Goal: Information Seeking & Learning: Learn about a topic

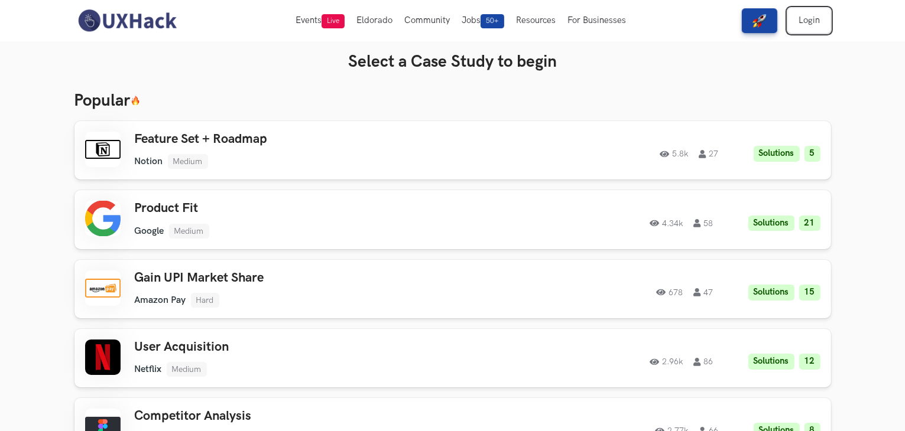
click at [823, 30] on link "Login" at bounding box center [809, 20] width 43 height 25
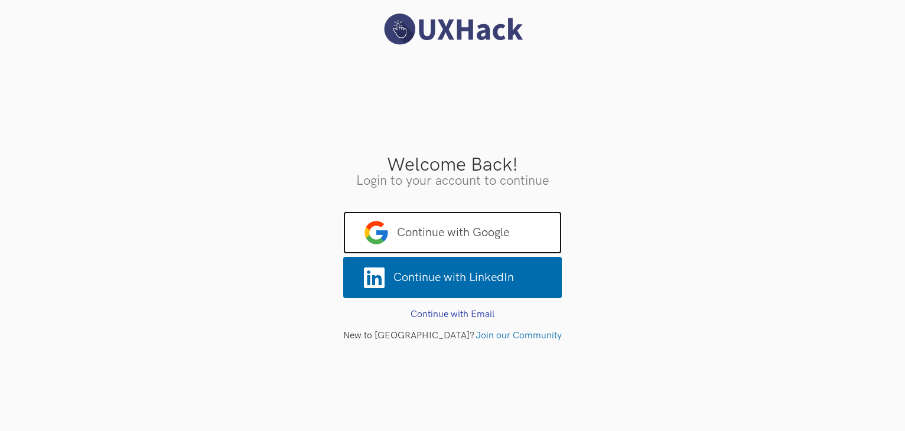
click at [494, 225] on span "Continue with Google" at bounding box center [452, 233] width 219 height 43
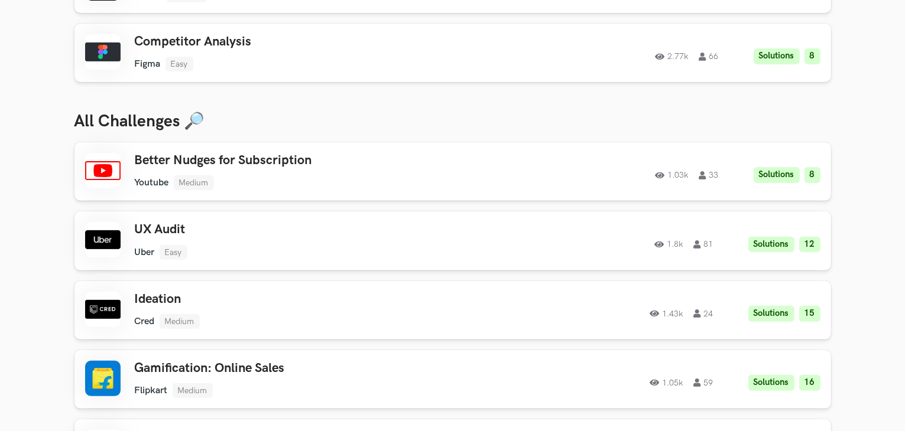
scroll to position [375, 0]
click at [414, 168] on div "Better Nudges for Subscription Youtube Medium Youtube Medium Solutions 8 1.03k …" at bounding box center [303, 170] width 336 height 37
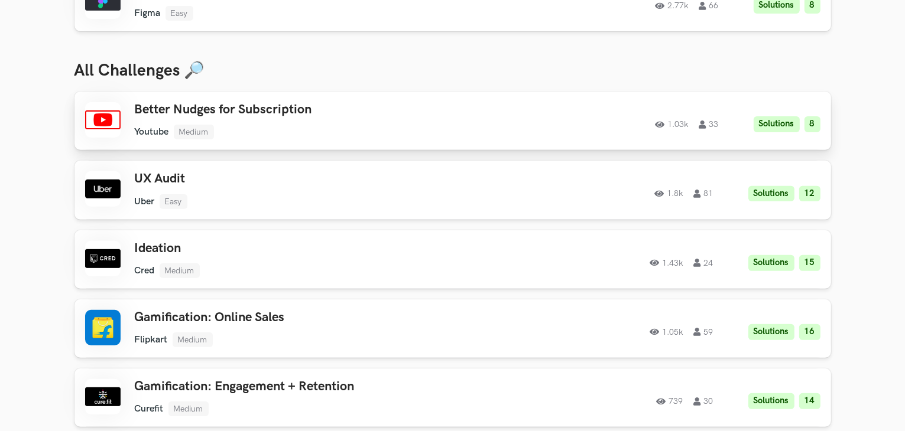
scroll to position [427, 0]
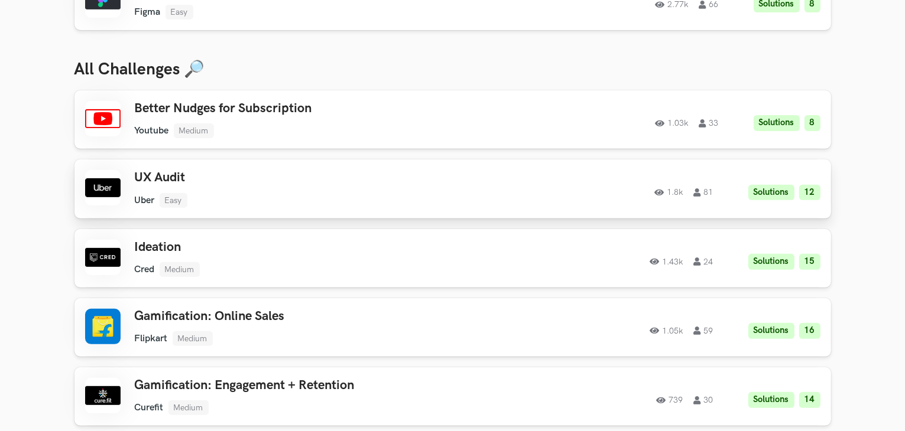
click at [523, 197] on div "1.8k 81 Solutions 12" at bounding box center [659, 189] width 321 height 23
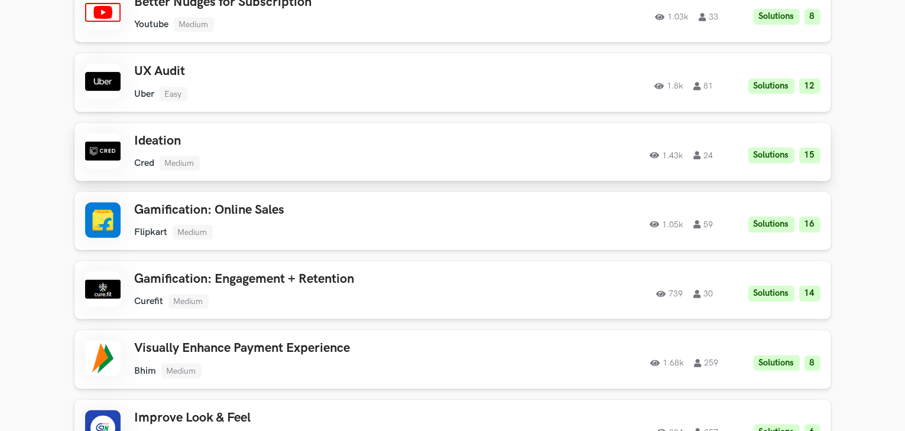
scroll to position [534, 0]
click at [631, 169] on div "Ideation Cred Medium Cred Medium Solutions 15 1.43k 24 1.43k 24 Solutions 15" at bounding box center [452, 151] width 735 height 37
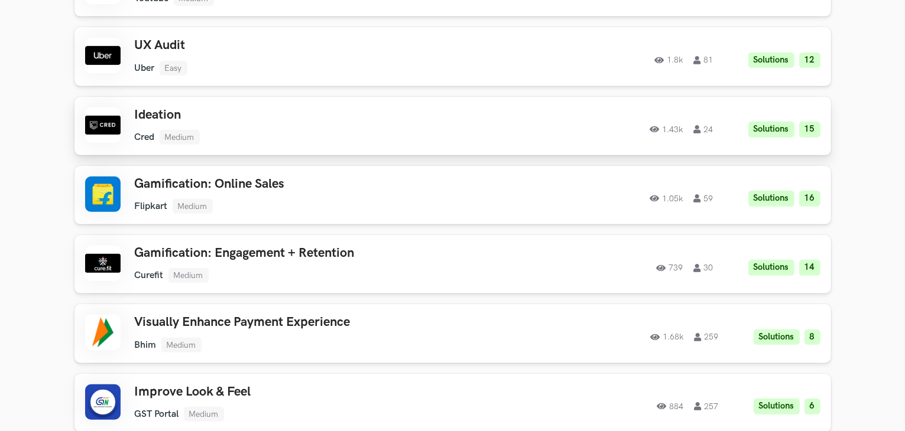
scroll to position [560, 0]
click at [382, 180] on h3 "Gamification: Online Sales" at bounding box center [303, 183] width 336 height 15
click at [219, 252] on h3 "Gamification: Engagement + Retention" at bounding box center [303, 252] width 336 height 15
click at [225, 327] on h3 "Visually Enhance Payment Experience" at bounding box center [303, 321] width 336 height 15
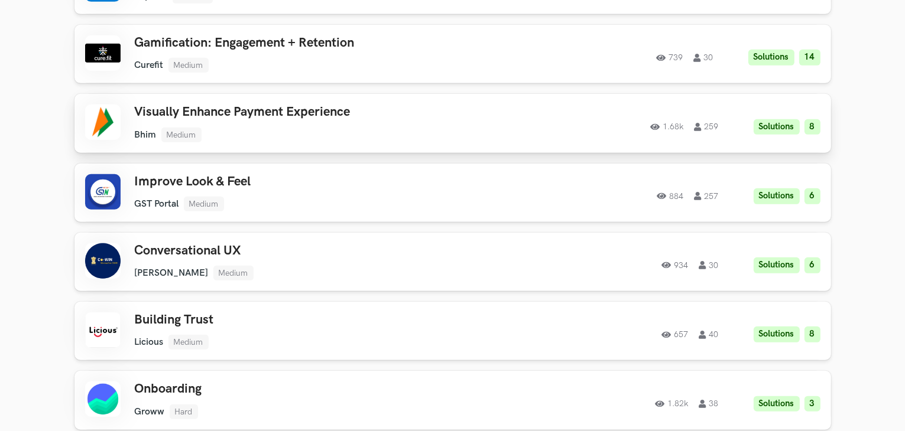
scroll to position [770, 0]
click at [263, 199] on ul "GST Portal Medium" at bounding box center [303, 203] width 336 height 15
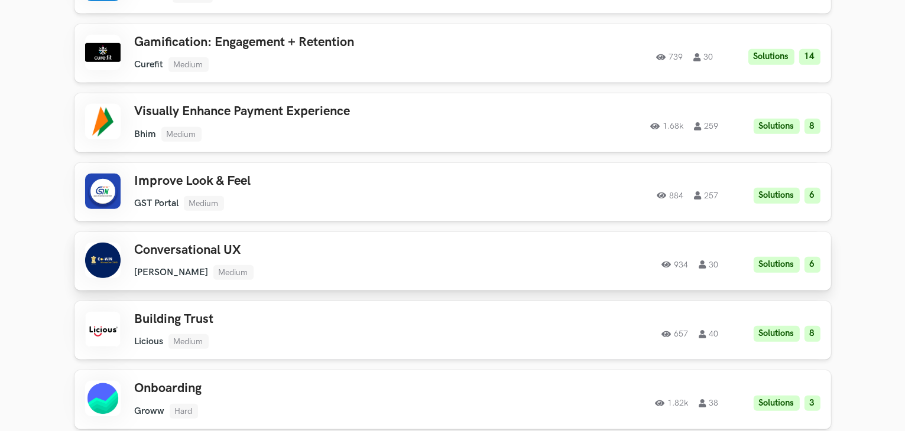
click at [262, 250] on h3 "Conversational UX" at bounding box center [303, 250] width 336 height 15
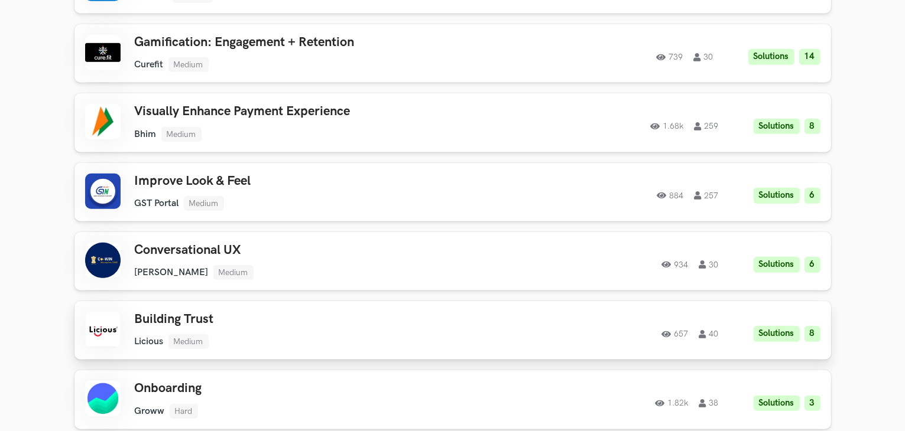
click at [252, 305] on link "Building Trust Licious Medium Licious Medium Solutions 8 657 40 657 40 Solution…" at bounding box center [452, 330] width 756 height 58
click at [240, 380] on link "Onboarding Groww Hard Groww Hard Solutions 3 1.82k 38 1.82k 38 Solutions 3" at bounding box center [452, 399] width 756 height 58
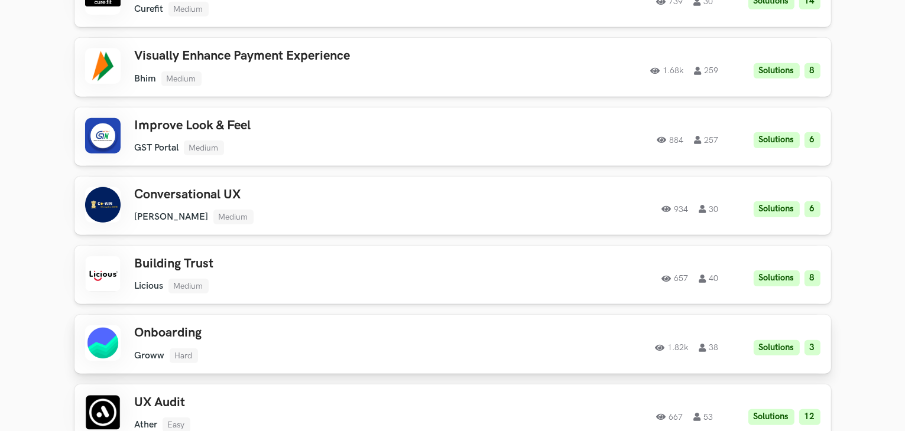
scroll to position [827, 0]
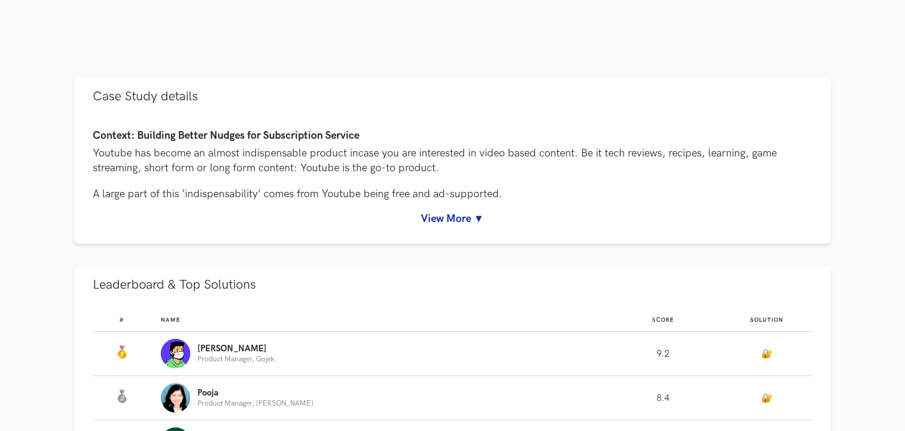
scroll to position [475, 0]
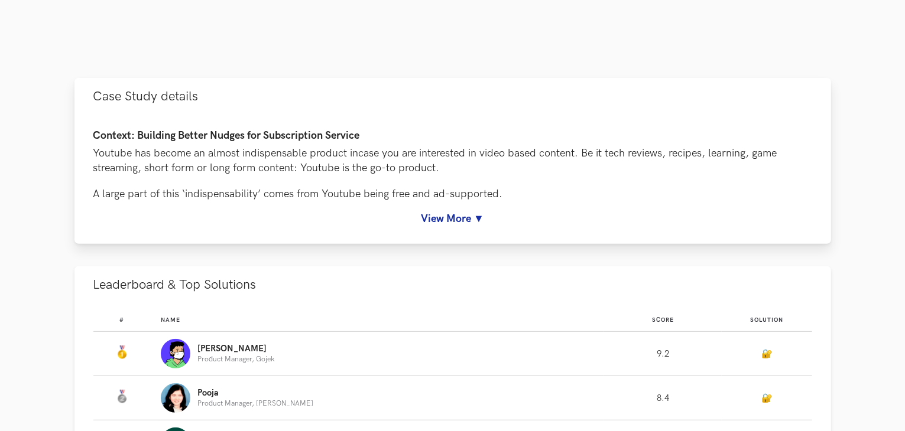
click at [418, 228] on div "Context: Building Better Nudges for Subscription Service Youtube has become an …" at bounding box center [452, 179] width 756 height 129
click at [440, 225] on div "Context: Building Better Nudges for Subscription Service Youtube has become an …" at bounding box center [452, 179] width 756 height 129
click at [446, 219] on link "View More ▼" at bounding box center [452, 219] width 719 height 12
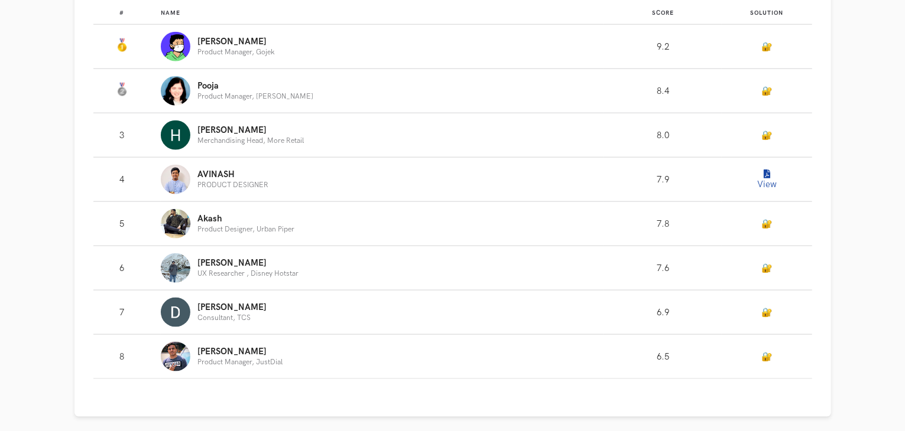
scroll to position [1411, 0]
click at [766, 191] on button "View" at bounding box center [767, 180] width 24 height 24
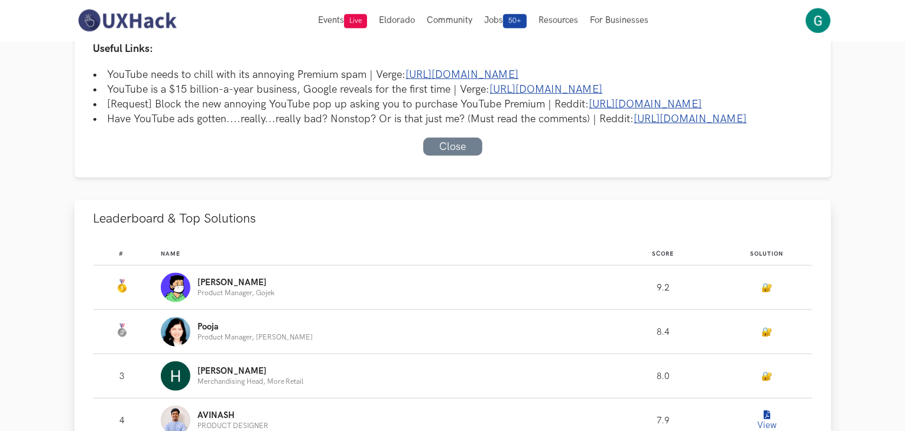
scroll to position [1149, 0]
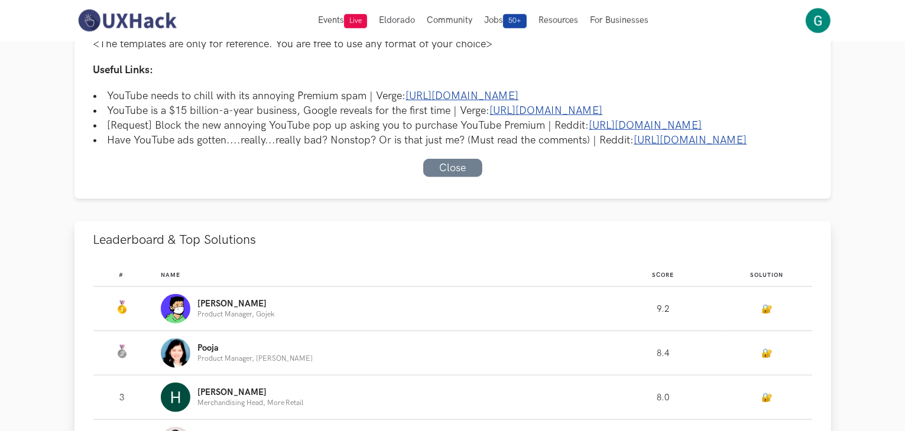
click at [766, 314] on link "🔐" at bounding box center [766, 309] width 11 height 10
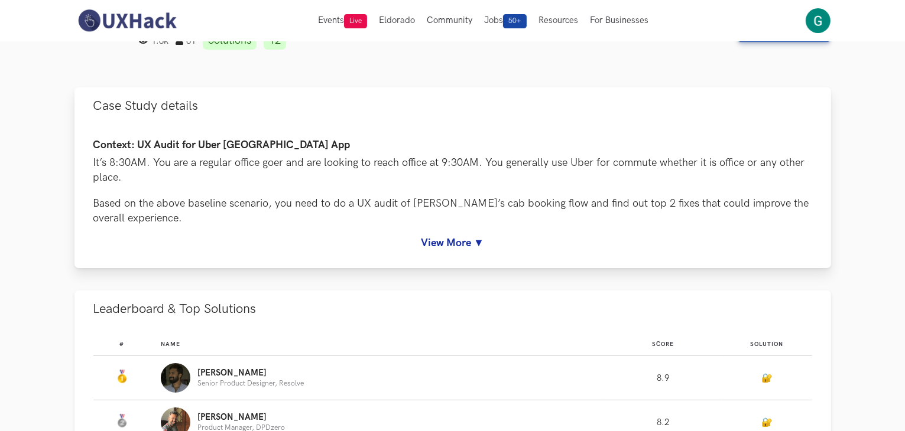
scroll to position [40, 0]
click at [446, 253] on div "Context: UX Audit for Uber India App It’s 8:30AM. You are a regular office goer…" at bounding box center [452, 197] width 756 height 144
click at [452, 244] on link "View More ▼" at bounding box center [452, 244] width 719 height 12
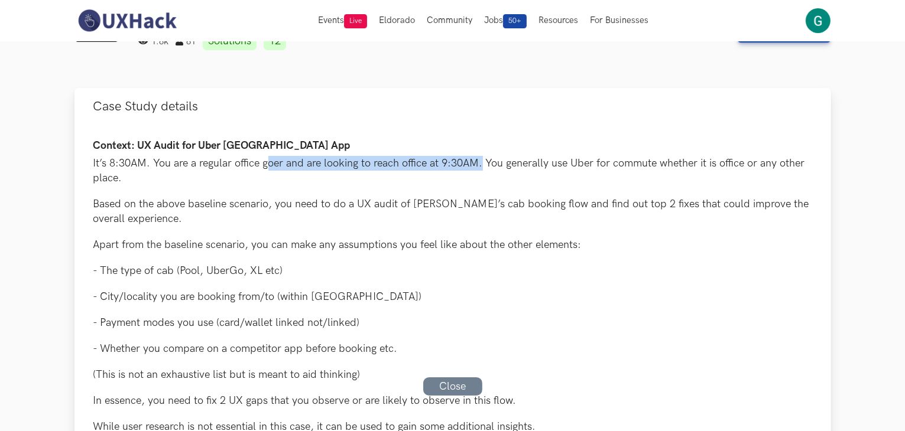
drag, startPoint x: 268, startPoint y: 164, endPoint x: 481, endPoint y: 160, distance: 213.4
click at [481, 160] on p "It’s 8:30AM. You are a regular office goer and are looking to reach office at 9…" at bounding box center [452, 171] width 719 height 30
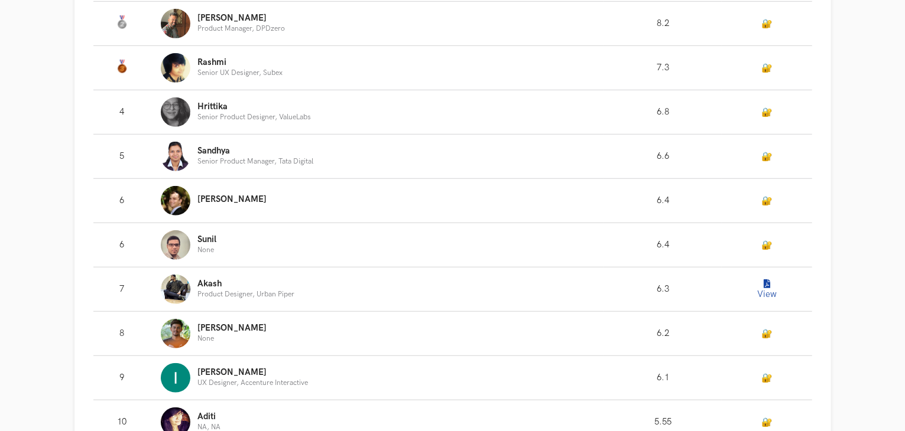
scroll to position [919, 0]
click at [763, 286] on icon "Leaderboard" at bounding box center [766, 284] width 6 height 9
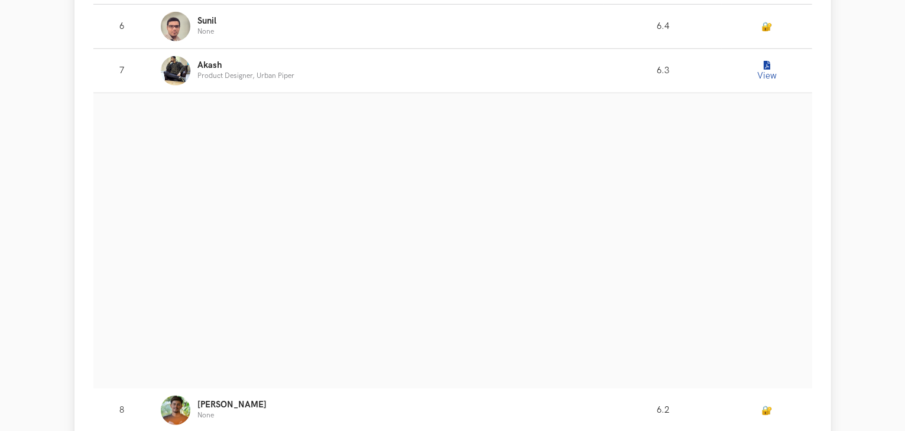
scroll to position [1139, 0]
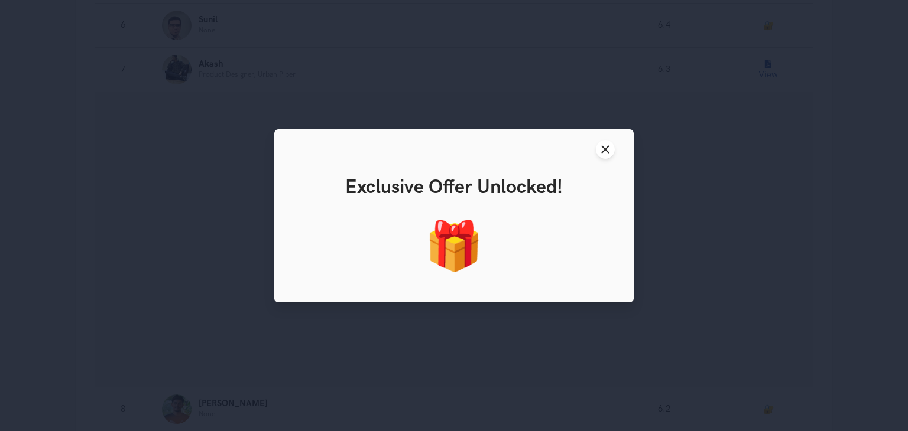
click at [464, 252] on div "🎁" at bounding box center [454, 247] width 338 height 58
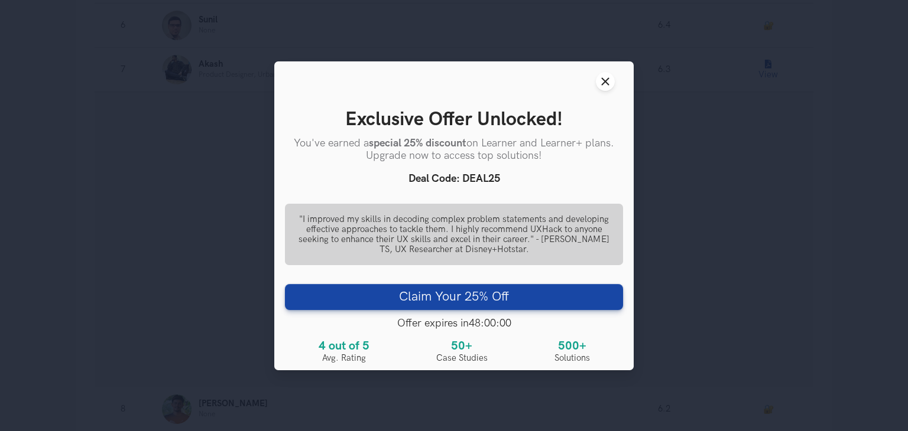
click at [590, 80] on header "Close modal window" at bounding box center [453, 81] width 359 height 40
click at [598, 80] on button "Close modal window" at bounding box center [605, 81] width 19 height 19
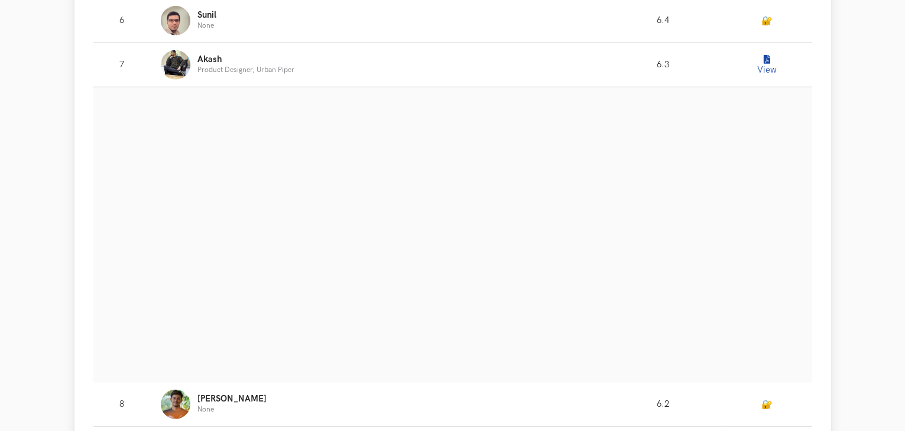
scroll to position [1145, 0]
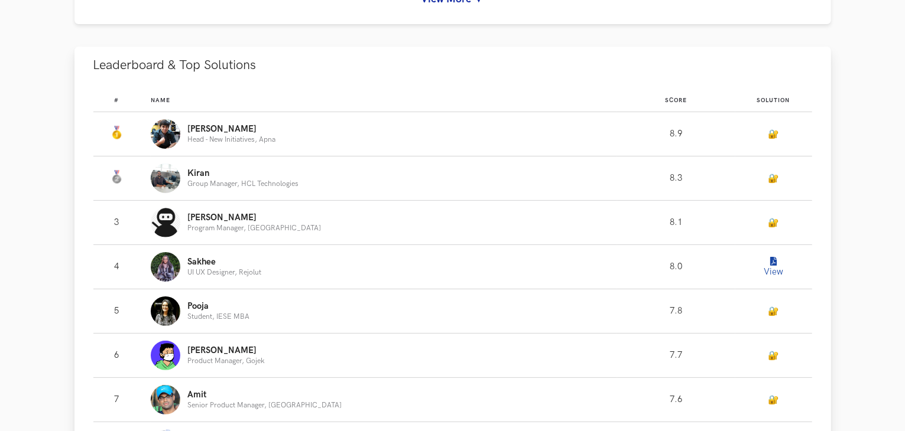
scroll to position [251, 0]
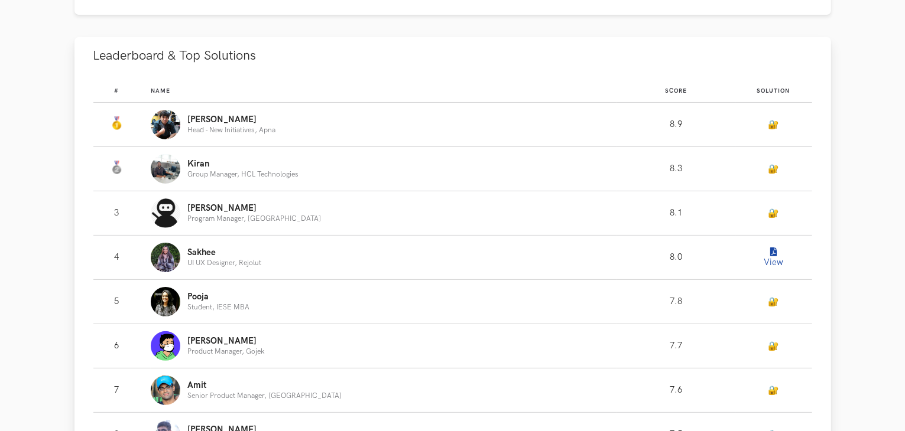
click at [765, 253] on button "View" at bounding box center [774, 258] width 24 height 24
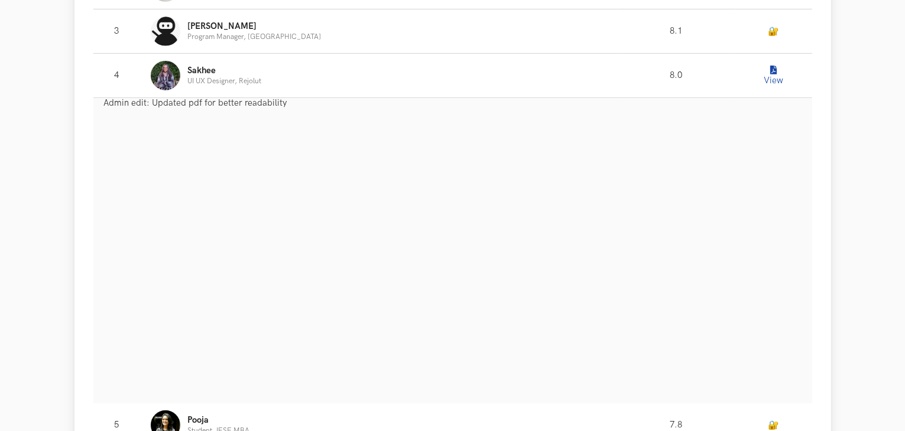
scroll to position [489, 0]
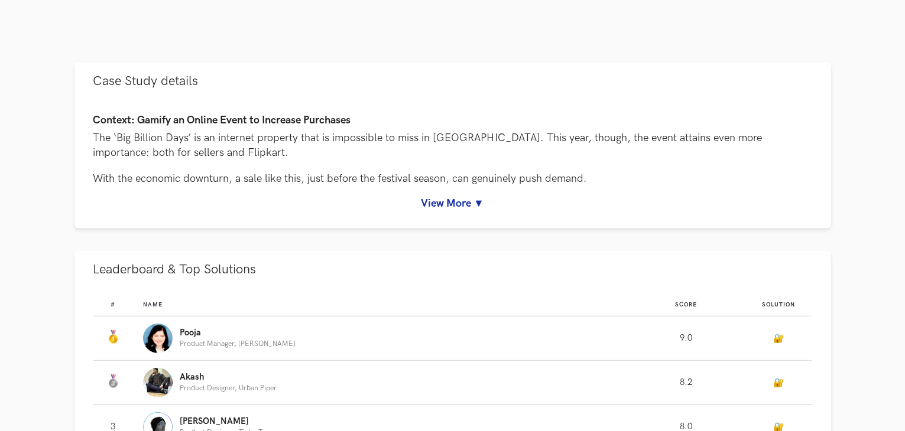
scroll to position [548, 0]
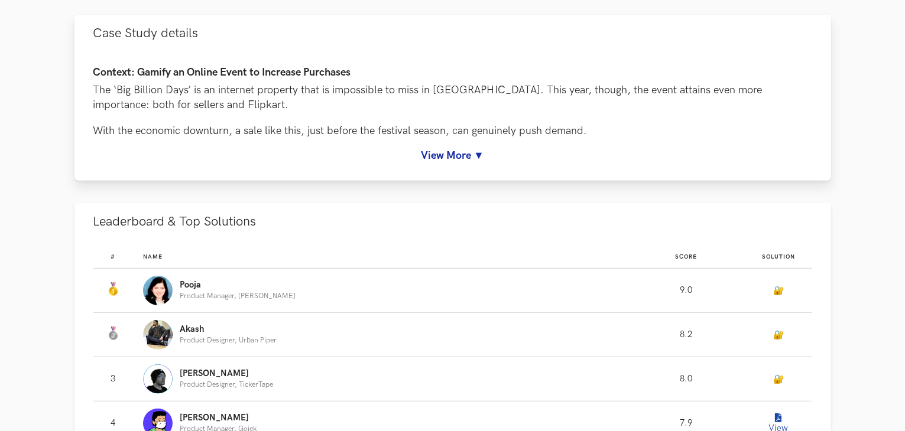
click at [477, 164] on div "Context: Gamify an Online Event to Increase Purchases The ‘Big Billion Days’ is…" at bounding box center [452, 116] width 756 height 129
click at [485, 151] on link "View More ▼" at bounding box center [452, 155] width 719 height 12
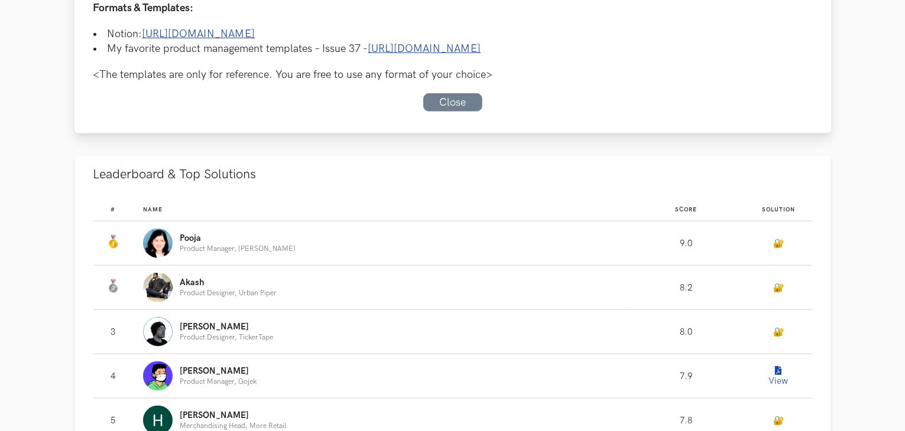
scroll to position [1288, 0]
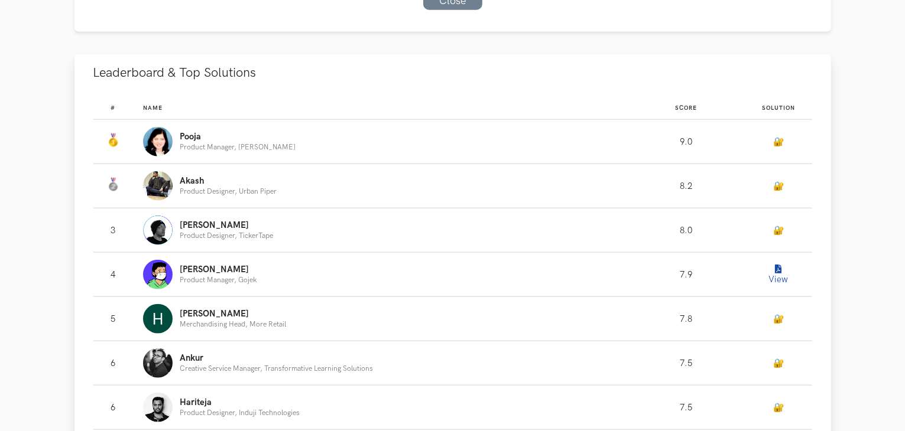
click at [777, 265] on icon "Leaderboard" at bounding box center [778, 269] width 6 height 9
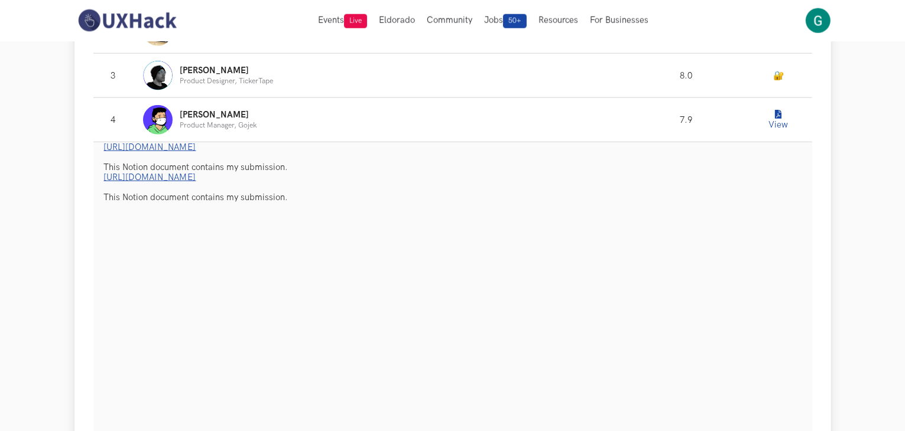
scroll to position [1442, 0]
click at [196, 174] on link "https://www.notion.so/Flipkart-Gamify-an-Online-Event-to-Increase-Purchases-d16…" at bounding box center [150, 179] width 92 height 10
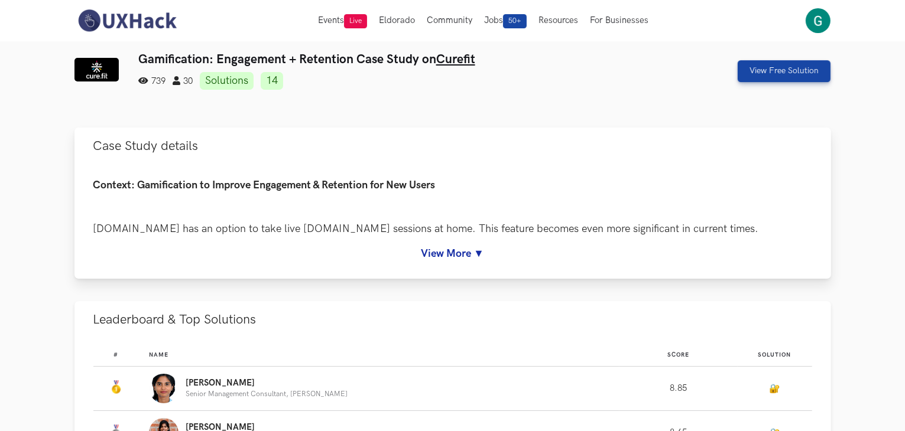
click at [448, 268] on div "Context: Gamification to Improve Engagement & Retention for New Users Cure.fit …" at bounding box center [452, 222] width 756 height 114
click at [448, 253] on link "View More ▼" at bounding box center [452, 254] width 719 height 12
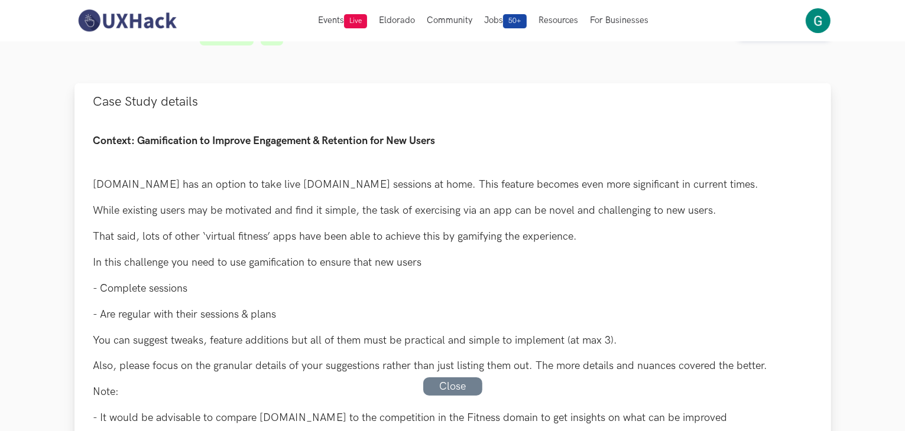
scroll to position [45, 0]
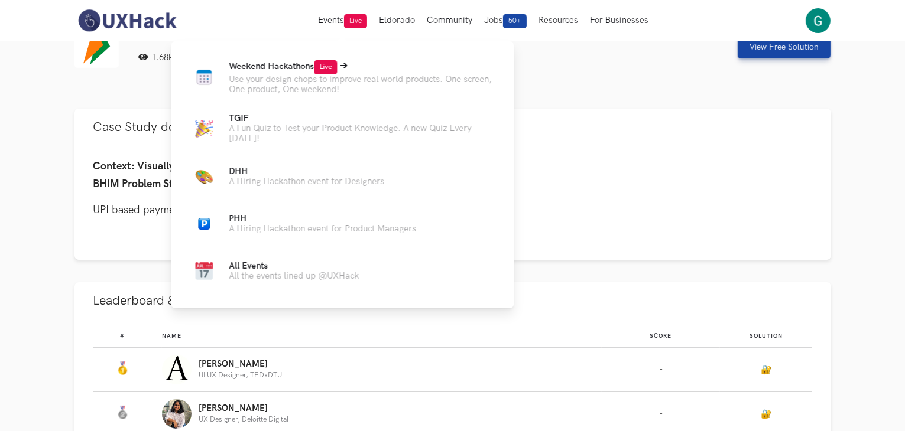
scroll to position [33, 0]
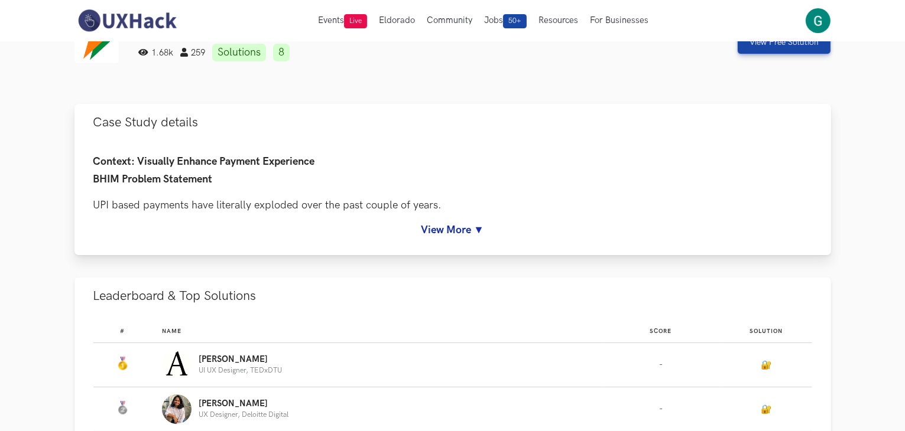
click at [417, 218] on div "Context: Visually Enhance Payment Experience BHIM Problem Statement UPI based p…" at bounding box center [452, 196] width 719 height 80
click at [430, 226] on link "View More ▼" at bounding box center [452, 230] width 719 height 12
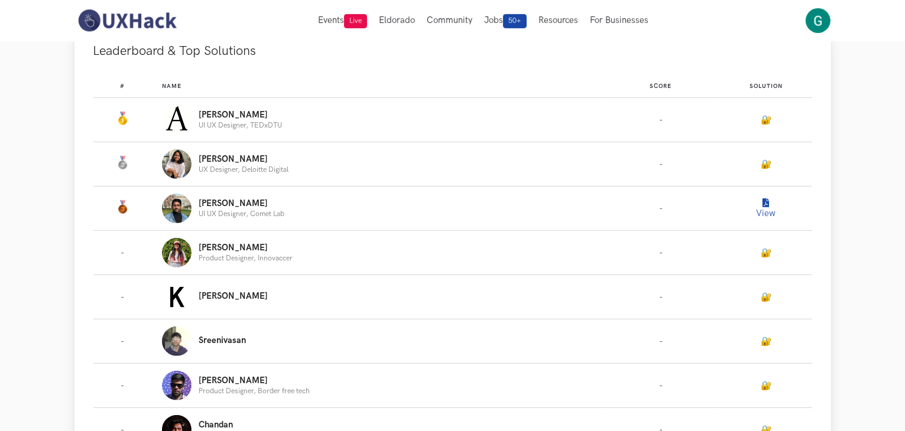
scroll to position [619, 0]
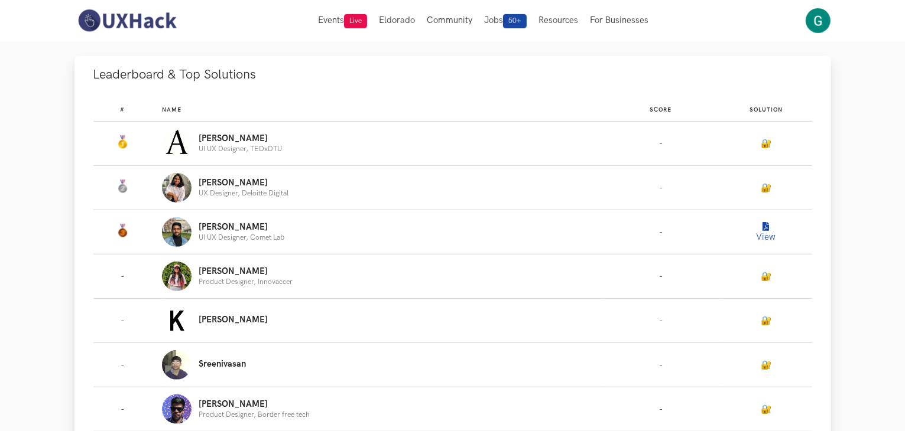
click at [763, 237] on button "View" at bounding box center [766, 232] width 24 height 24
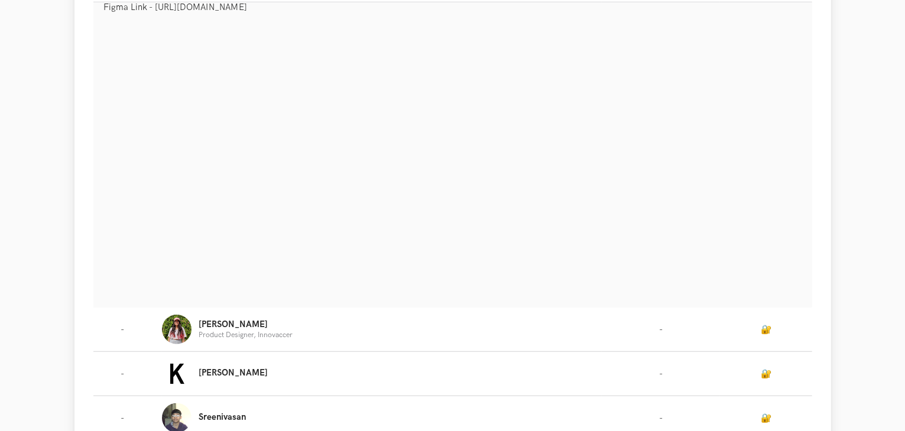
scroll to position [872, 0]
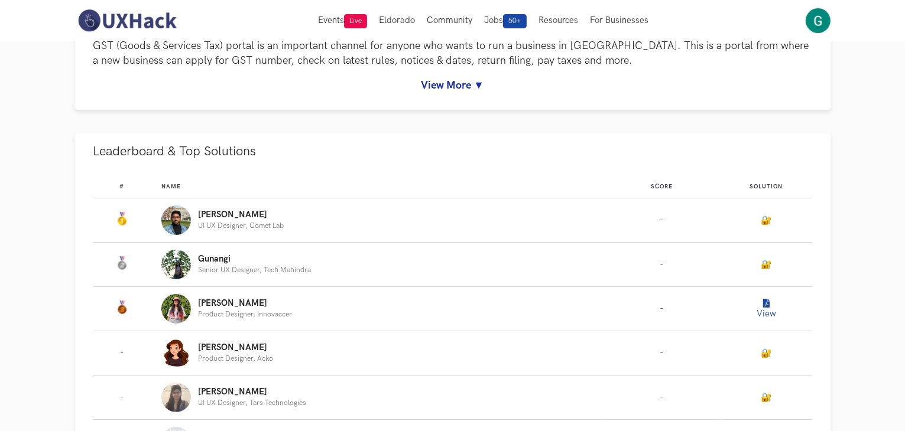
scroll to position [77, 0]
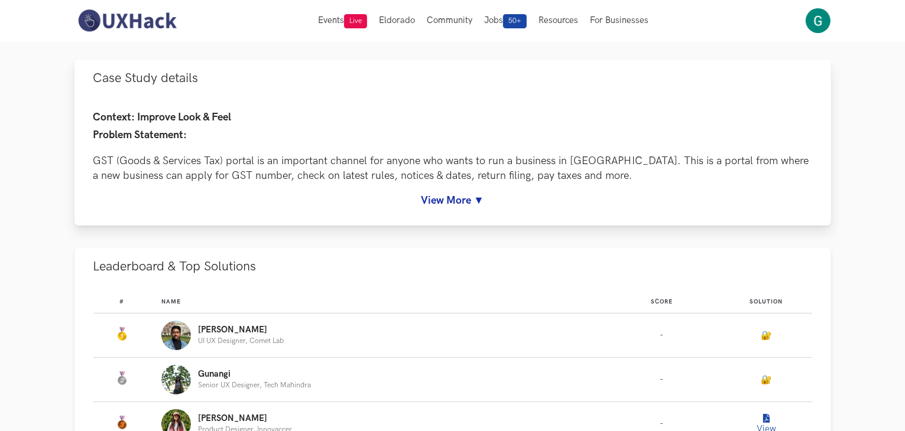
click at [461, 210] on div "Context: Improve Look & Feel Problem Statement: GST (Goods & Services Tax) port…" at bounding box center [452, 161] width 756 height 129
click at [467, 200] on link "View More ▼" at bounding box center [452, 200] width 719 height 12
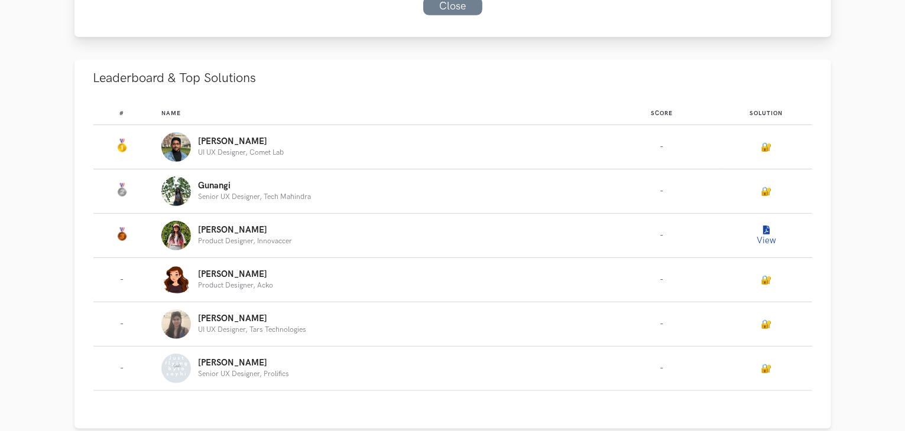
scroll to position [761, 0]
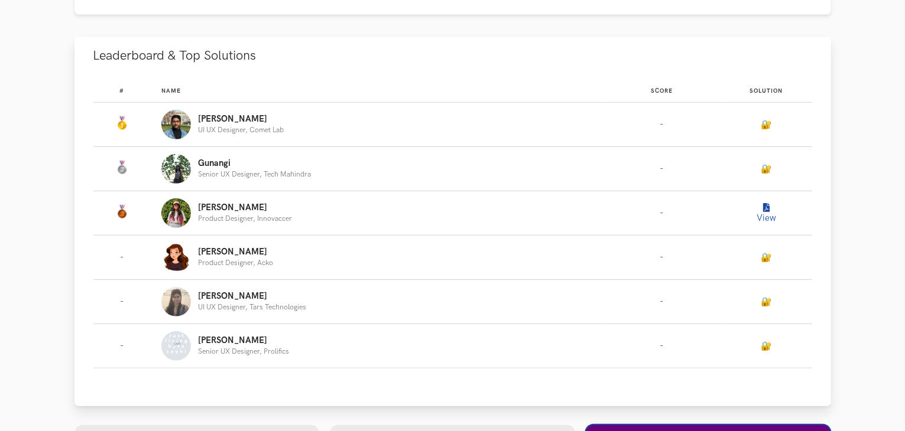
click at [775, 213] on button "View" at bounding box center [766, 213] width 24 height 24
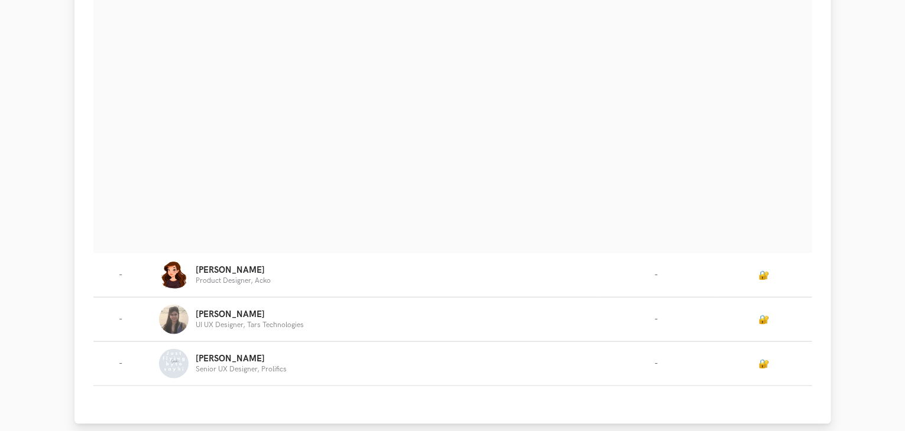
scroll to position [1290, 0]
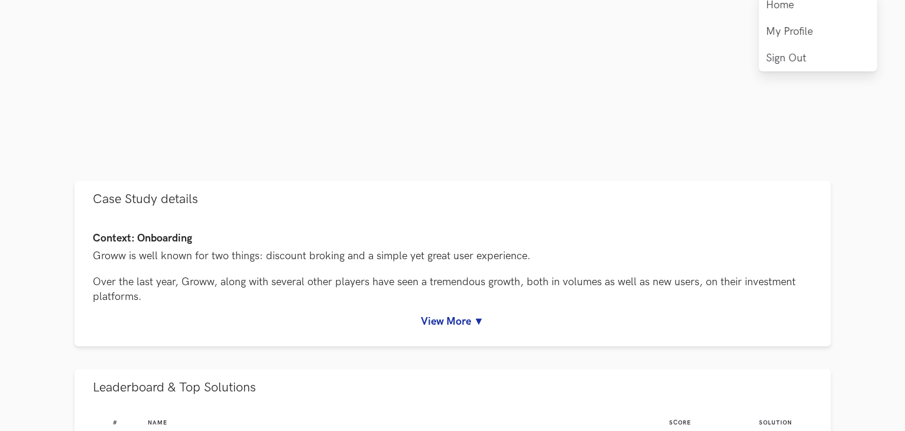
scroll to position [385, 0]
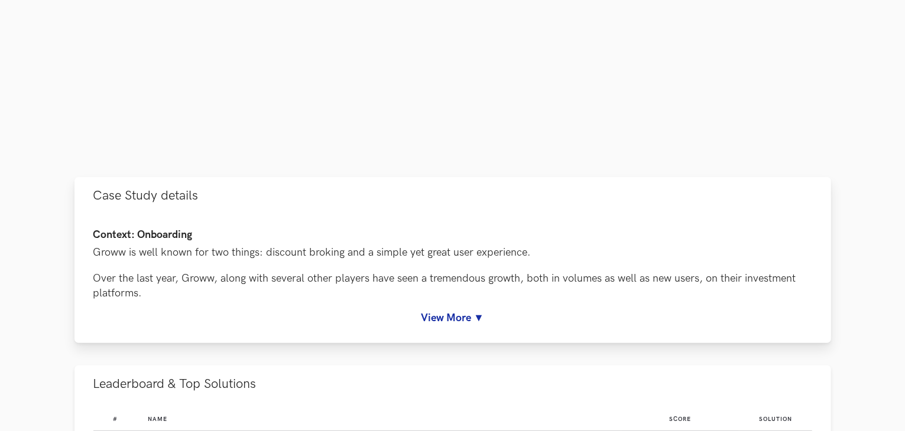
click at [465, 320] on link "View More ▼" at bounding box center [452, 318] width 719 height 12
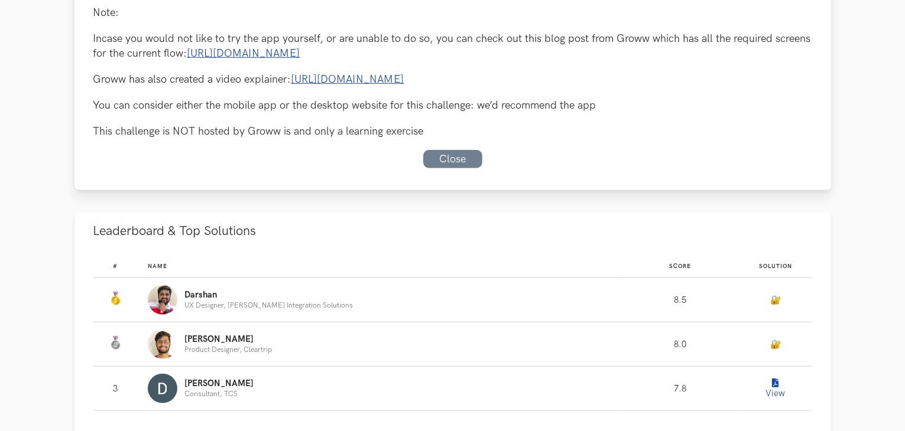
scroll to position [1016, 0]
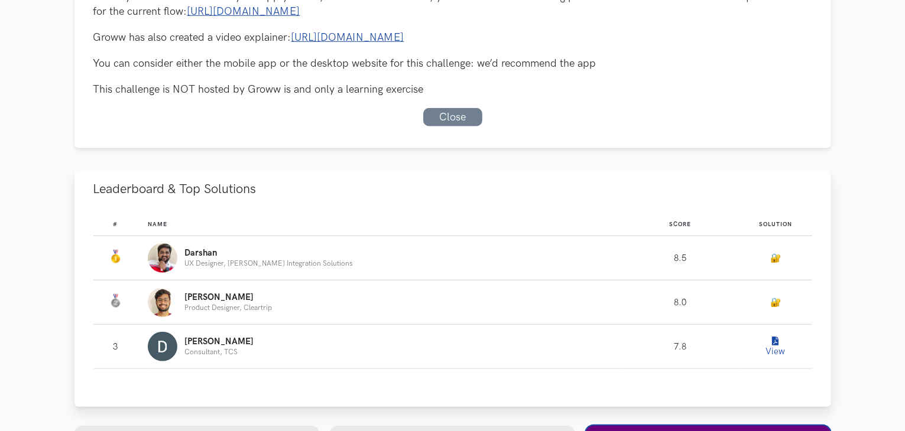
click at [772, 344] on icon "Leaderboard" at bounding box center [775, 341] width 6 height 9
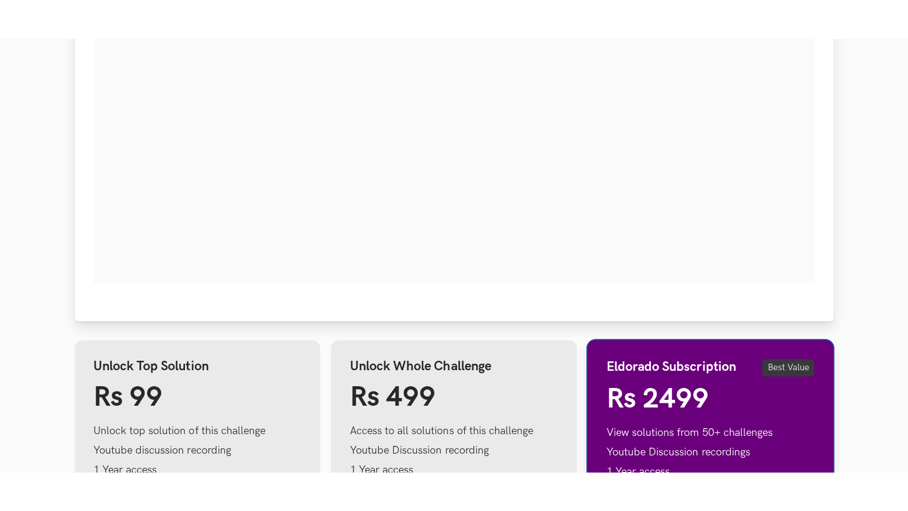
scroll to position [1439, 0]
